Goal: Task Accomplishment & Management: Manage account settings

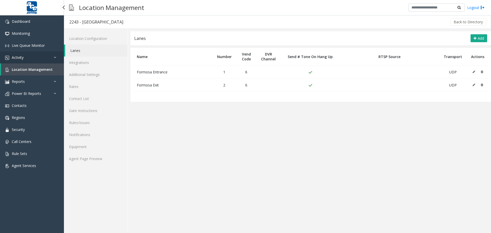
click at [42, 57] on link "Activity" at bounding box center [32, 57] width 64 height 12
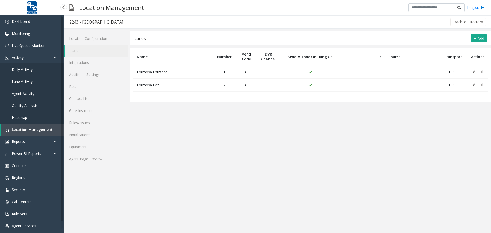
click at [34, 95] on span "Agent Activity" at bounding box center [23, 93] width 22 height 5
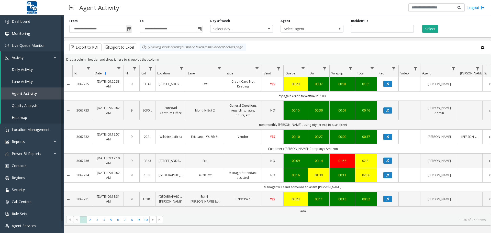
click at [130, 29] on span "Toggle popup" at bounding box center [129, 29] width 4 height 4
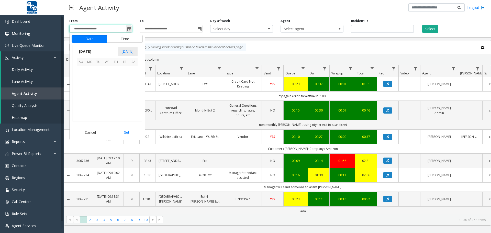
scroll to position [91789, 0]
click at [106, 96] on span "22" at bounding box center [107, 96] width 9 height 9
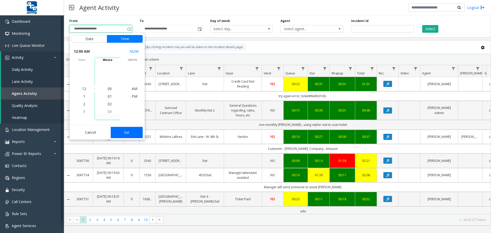
click at [127, 131] on button "Set" at bounding box center [127, 132] width 32 height 11
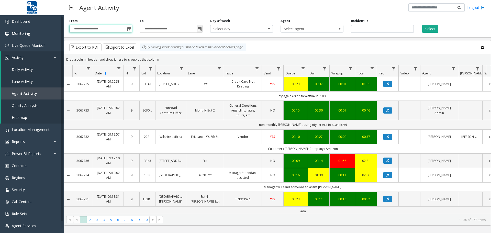
click at [199, 28] on span "Toggle popup" at bounding box center [200, 29] width 4 height 4
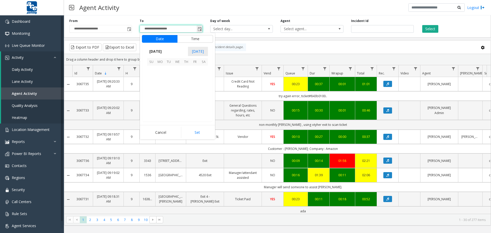
scroll to position [8, 0]
click at [129, 28] on span "Toggle popup" at bounding box center [129, 29] width 4 height 4
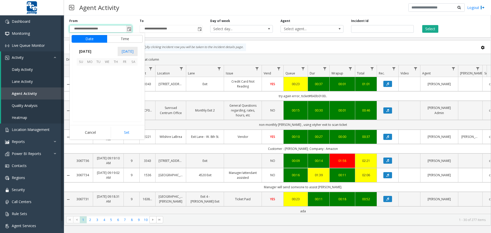
scroll to position [91789, 0]
click at [85, 51] on span "[DATE]" at bounding box center [85, 52] width 17 height 8
click at [83, 86] on span "Sep" at bounding box center [83, 87] width 12 height 12
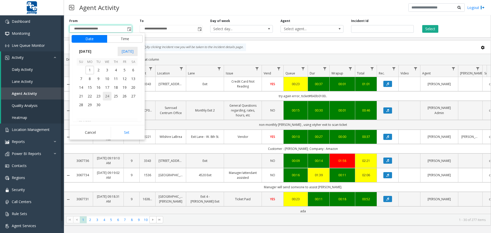
click at [106, 96] on span "24" at bounding box center [107, 96] width 9 height 9
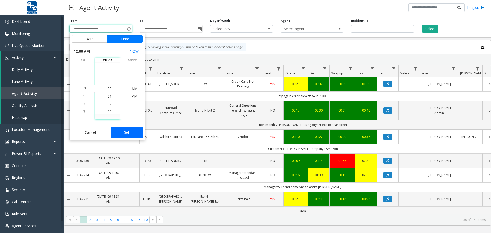
click at [125, 134] on button "Set" at bounding box center [127, 132] width 32 height 11
type input "**********"
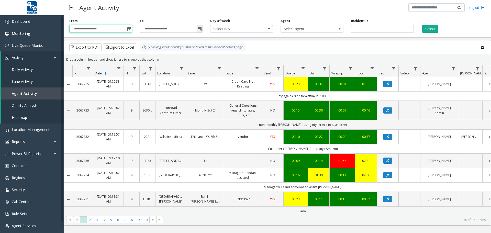
click at [200, 29] on span "Toggle popup" at bounding box center [200, 29] width 4 height 4
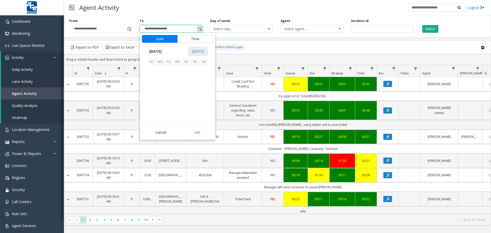
scroll to position [8, 0]
click at [154, 51] on span "[DATE]" at bounding box center [155, 52] width 17 height 8
click at [154, 87] on span "Sep" at bounding box center [153, 87] width 12 height 12
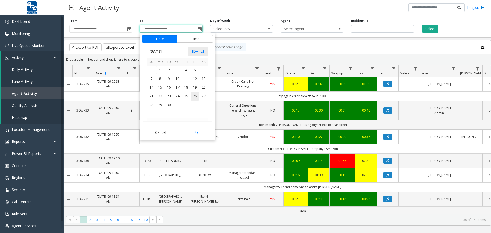
click at [195, 96] on span "26" at bounding box center [194, 96] width 9 height 9
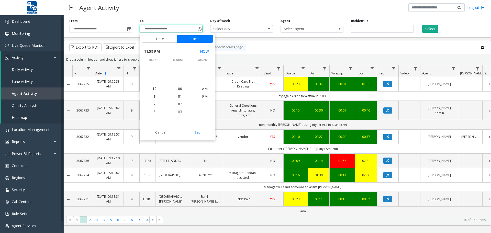
scroll to position [8, 0]
drag, startPoint x: 196, startPoint y: 132, endPoint x: 199, endPoint y: 128, distance: 4.9
click at [196, 132] on button "Set" at bounding box center [197, 132] width 32 height 11
type input "**********"
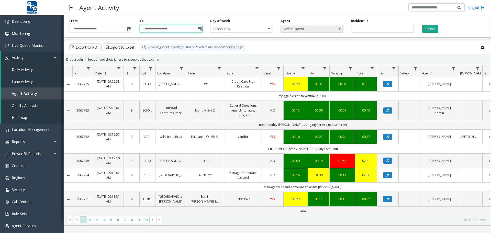
click at [339, 27] on span at bounding box center [339, 29] width 4 height 4
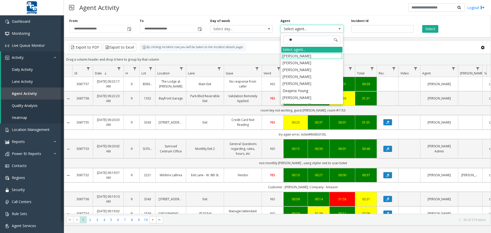
type input "***"
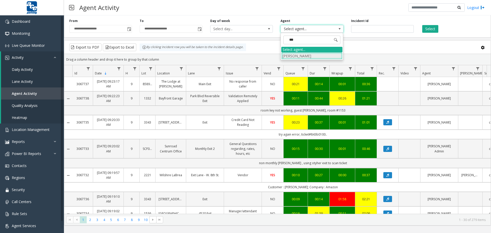
click at [318, 57] on li "[PERSON_NAME]" at bounding box center [311, 55] width 61 height 7
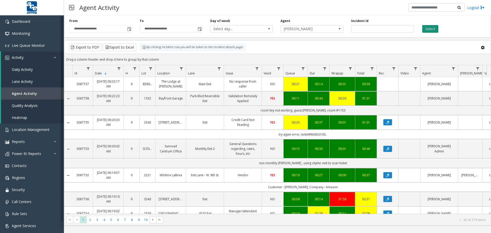
click at [427, 30] on button "Select" at bounding box center [430, 29] width 16 height 8
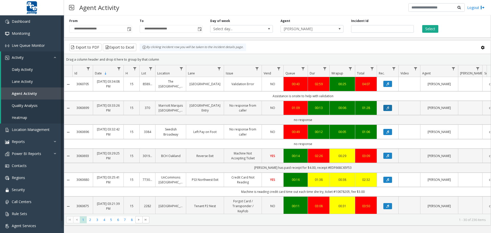
click at [390, 111] on button "Data table" at bounding box center [387, 108] width 9 height 6
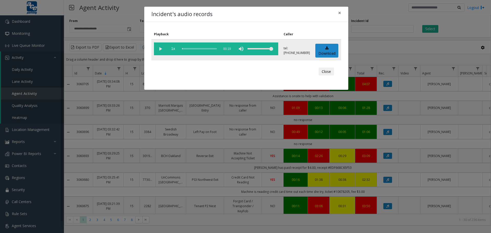
click at [264, 49] on div "volume level" at bounding box center [260, 48] width 26 height 13
click at [160, 48] on vg-play-pause at bounding box center [160, 48] width 13 height 13
click at [330, 72] on button "Close" at bounding box center [325, 71] width 15 height 8
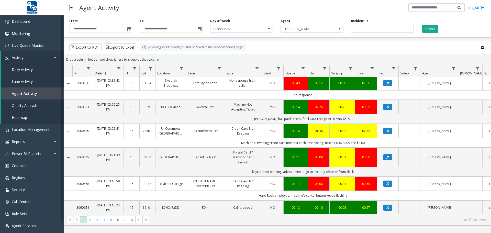
scroll to position [51, 0]
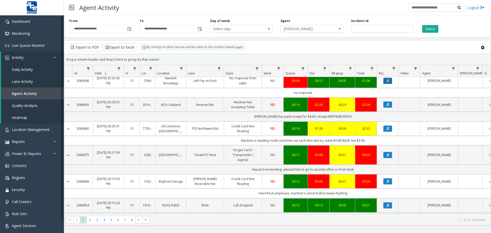
click at [387, 82] on icon "Data table" at bounding box center [387, 80] width 3 height 3
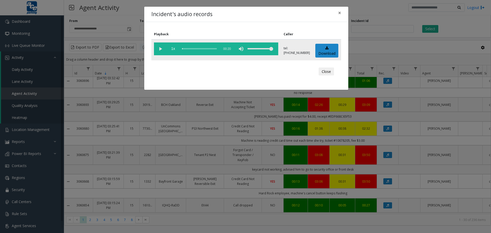
click at [260, 48] on div "volume level" at bounding box center [260, 48] width 26 height 13
click at [160, 48] on vg-play-pause at bounding box center [160, 48] width 13 height 13
click at [325, 51] on link "Download" at bounding box center [326, 51] width 23 height 14
drag, startPoint x: 327, startPoint y: 72, endPoint x: 329, endPoint y: 72, distance: 2.6
click at [327, 72] on button "Close" at bounding box center [325, 71] width 15 height 8
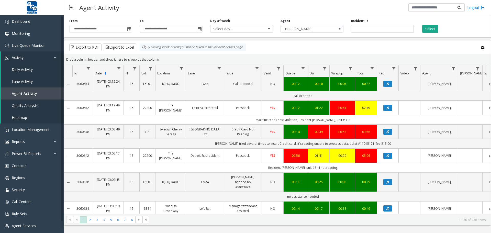
scroll to position [179, 0]
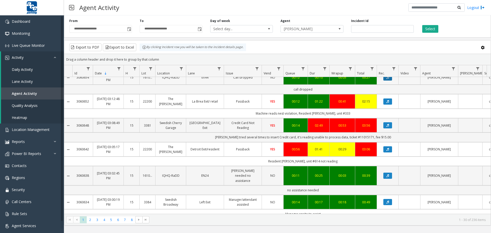
click at [386, 79] on icon "Data table" at bounding box center [387, 77] width 3 height 3
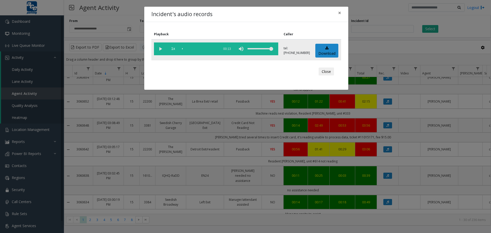
click at [260, 49] on div "volume level" at bounding box center [260, 48] width 26 height 13
click at [159, 49] on vg-play-pause at bounding box center [160, 48] width 13 height 13
click at [323, 51] on link "Download" at bounding box center [326, 51] width 23 height 14
click at [329, 72] on button "Close" at bounding box center [325, 71] width 15 height 8
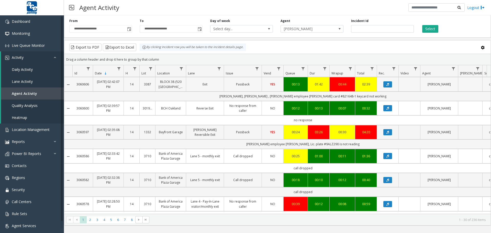
scroll to position [486, 0]
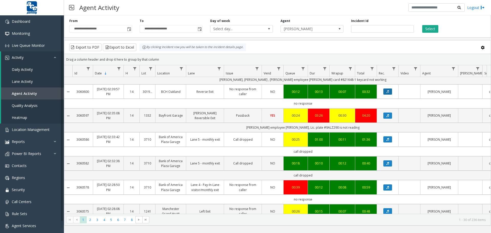
click at [389, 95] on button "Data table" at bounding box center [387, 91] width 9 height 6
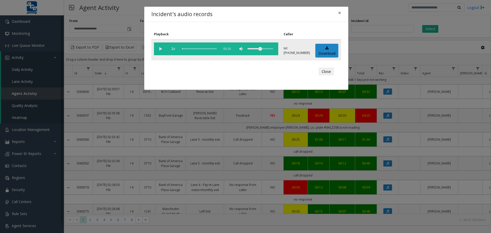
click at [262, 49] on div "volume level" at bounding box center [260, 48] width 26 height 13
click at [160, 49] on vg-play-pause at bounding box center [160, 48] width 13 height 13
click at [326, 73] on button "Close" at bounding box center [325, 71] width 15 height 8
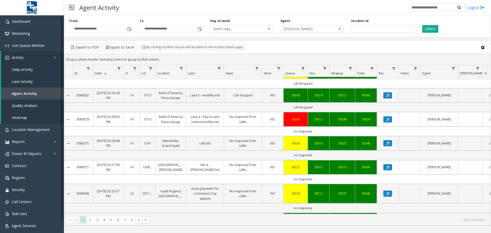
scroll to position [562, 0]
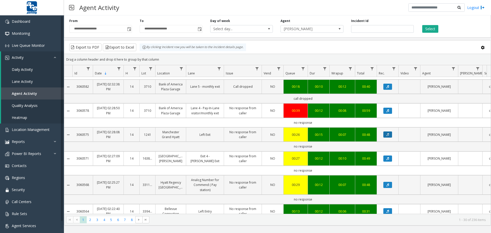
click at [390, 138] on button "Data table" at bounding box center [387, 134] width 9 height 6
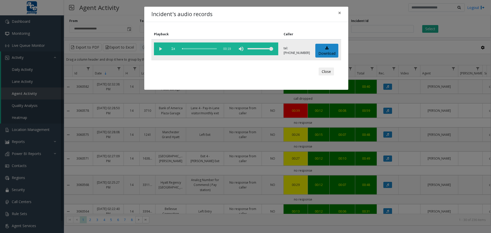
click at [260, 49] on div "volume level" at bounding box center [260, 48] width 26 height 13
drag, startPoint x: 159, startPoint y: 49, endPoint x: 166, endPoint y: 52, distance: 8.1
click at [159, 49] on vg-play-pause at bounding box center [160, 48] width 13 height 13
click at [327, 72] on button "Close" at bounding box center [325, 71] width 15 height 8
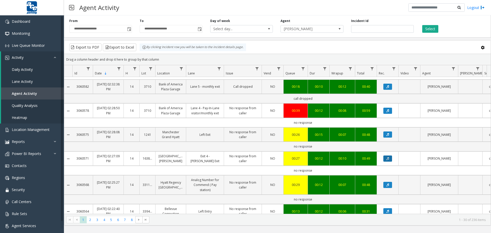
click at [387, 160] on icon "Data table" at bounding box center [387, 158] width 3 height 3
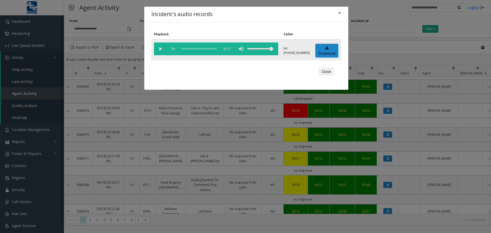
click at [258, 49] on div "volume level" at bounding box center [260, 48] width 26 height 13
click at [158, 48] on vg-play-pause at bounding box center [160, 48] width 13 height 13
click at [328, 72] on button "Close" at bounding box center [325, 71] width 15 height 8
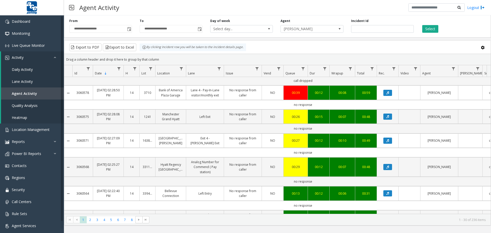
scroll to position [609, 0]
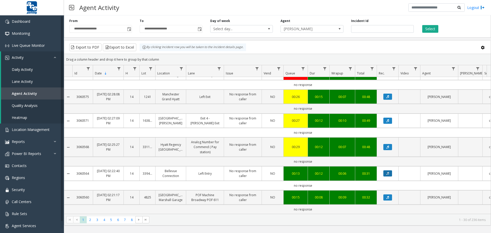
click at [388, 172] on icon "Data table" at bounding box center [387, 173] width 3 height 3
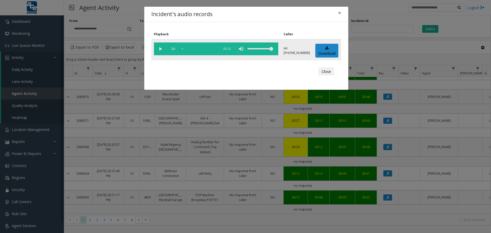
click at [262, 49] on div "volume level" at bounding box center [260, 48] width 26 height 13
click at [160, 49] on vg-play-pause at bounding box center [160, 48] width 13 height 13
click at [325, 71] on button "Close" at bounding box center [325, 71] width 15 height 8
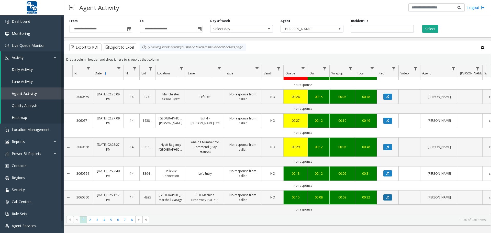
click at [384, 194] on button "Data table" at bounding box center [387, 197] width 9 height 6
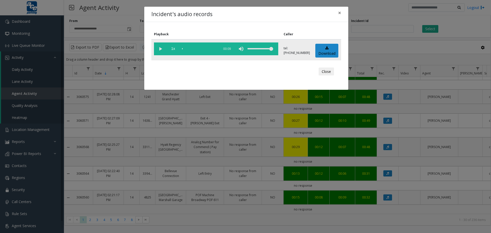
click at [263, 50] on div "volume level" at bounding box center [260, 48] width 26 height 13
click at [160, 49] on vg-play-pause at bounding box center [160, 48] width 13 height 13
click at [327, 72] on button "Close" at bounding box center [325, 71] width 15 height 8
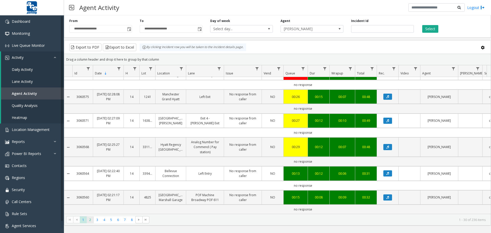
click at [91, 221] on span "2" at bounding box center [90, 219] width 7 height 7
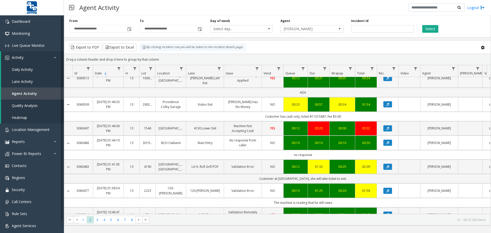
scroll to position [204, 0]
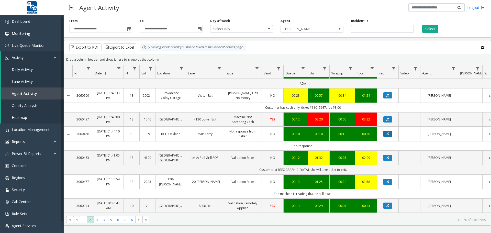
click at [389, 132] on icon "Data table" at bounding box center [387, 133] width 3 height 3
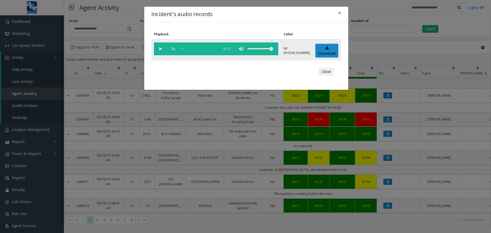
click at [260, 49] on div "volume level" at bounding box center [260, 48] width 26 height 13
click at [159, 49] on vg-play-pause at bounding box center [160, 48] width 13 height 13
click at [323, 49] on link "Download" at bounding box center [326, 51] width 23 height 14
click at [327, 71] on button "Close" at bounding box center [325, 71] width 15 height 8
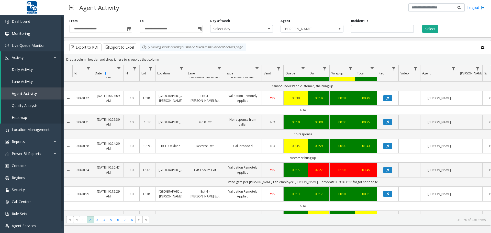
scroll to position [588, 0]
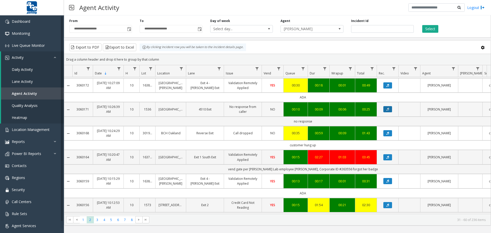
click at [387, 108] on icon "Data table" at bounding box center [387, 109] width 3 height 3
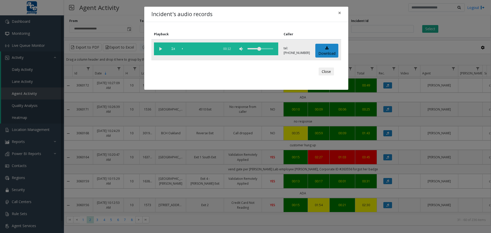
click at [261, 49] on div "volume level" at bounding box center [260, 48] width 26 height 13
click at [160, 48] on vg-play-pause at bounding box center [160, 48] width 13 height 13
click at [325, 51] on link "Download" at bounding box center [326, 51] width 23 height 14
click at [327, 73] on button "Close" at bounding box center [325, 71] width 15 height 8
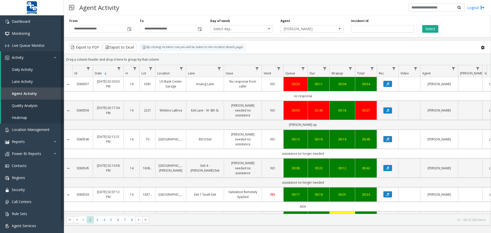
scroll to position [588, 0]
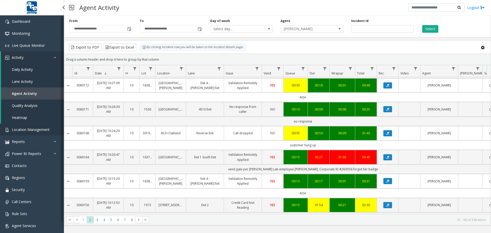
click at [31, 129] on span "Location Management" at bounding box center [31, 129] width 38 height 5
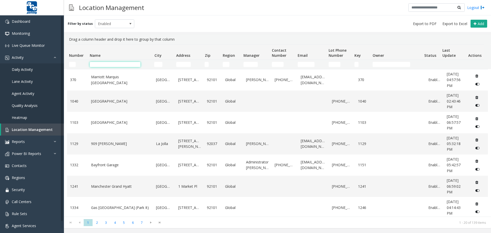
click at [107, 65] on input "Name Filter" at bounding box center [115, 64] width 51 height 5
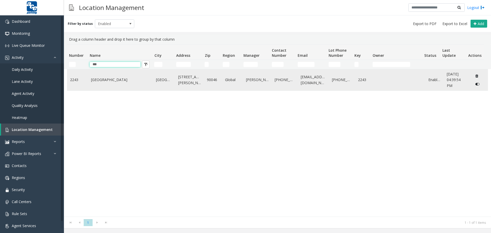
type input "***"
click at [115, 80] on link "[GEOGRAPHIC_DATA]" at bounding box center [120, 80] width 59 height 6
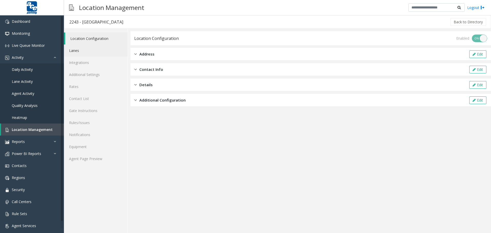
click at [76, 52] on link "Lanes" at bounding box center [96, 50] width 64 height 12
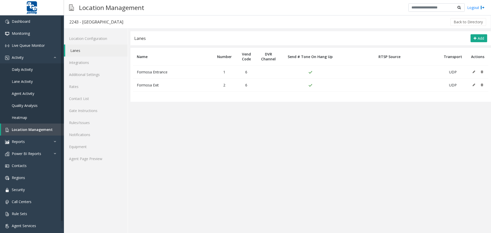
click at [474, 72] on icon at bounding box center [473, 71] width 3 height 3
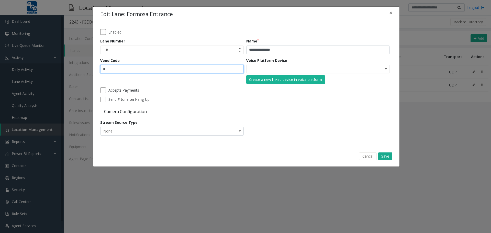
click at [112, 69] on input "*" at bounding box center [171, 69] width 143 height 9
type input "*"
click at [387, 154] on button "Save" at bounding box center [385, 156] width 14 height 8
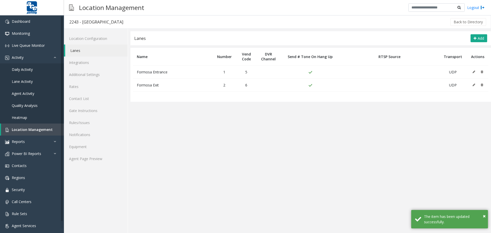
click at [474, 84] on icon at bounding box center [473, 84] width 3 height 3
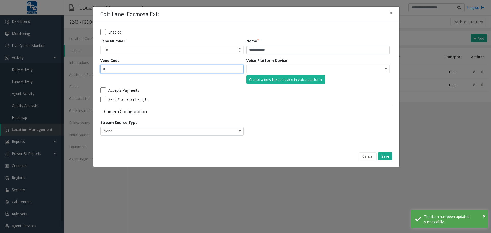
click at [108, 69] on input "*" at bounding box center [171, 69] width 143 height 9
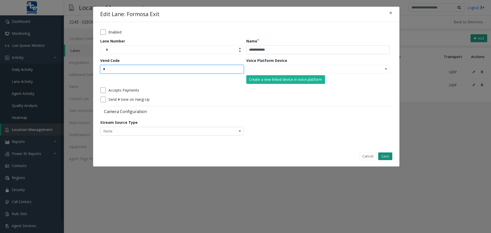
type input "*"
click at [384, 155] on button "Save" at bounding box center [385, 156] width 14 height 8
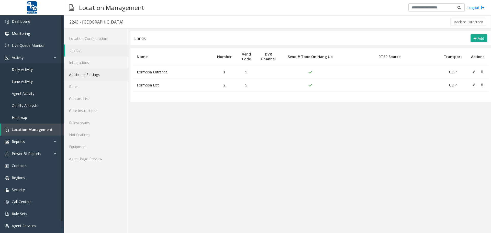
click at [86, 75] on link "Additional Settings" at bounding box center [96, 74] width 64 height 12
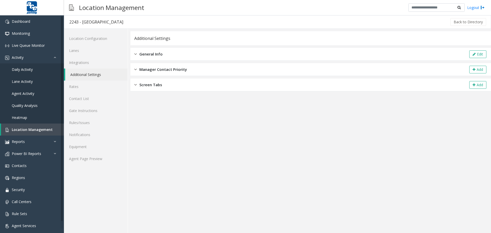
click at [135, 54] on img at bounding box center [135, 54] width 3 height 6
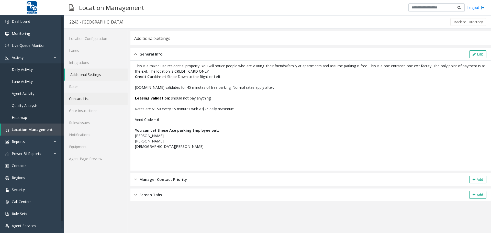
click at [82, 99] on link "Contact List" at bounding box center [96, 99] width 64 height 12
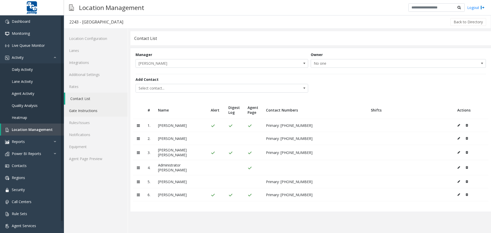
click at [86, 112] on link "Gate Instructions" at bounding box center [96, 111] width 64 height 12
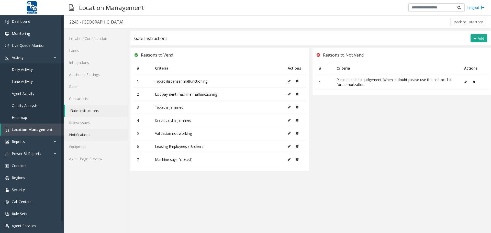
click at [78, 135] on link "Notifications" at bounding box center [96, 135] width 64 height 12
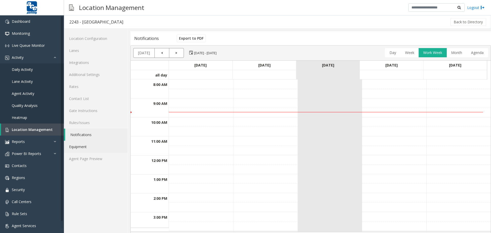
click at [79, 147] on link "Equipment" at bounding box center [96, 147] width 64 height 12
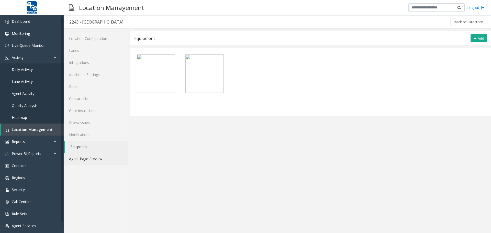
click at [88, 160] on link "Agent Page Preview" at bounding box center [96, 159] width 64 height 12
click at [34, 45] on span "Live Queue Monitor" at bounding box center [28, 45] width 33 height 5
